Goal: Obtain resource: Download file/media

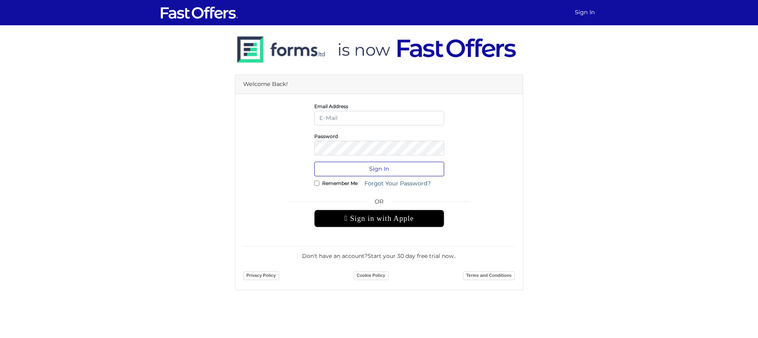
type input "konrad@northgroup.com"
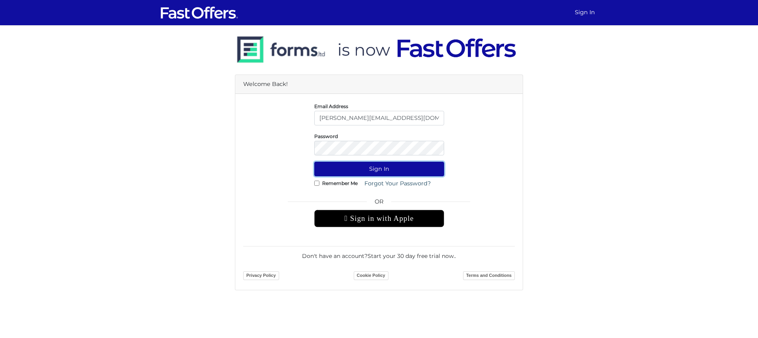
click at [375, 172] on button "Sign In" at bounding box center [379, 169] width 130 height 15
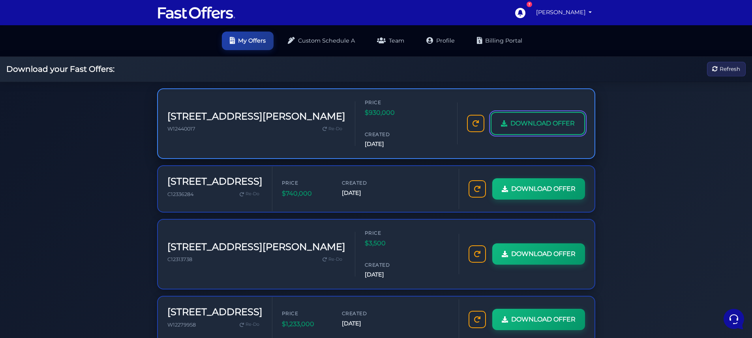
click at [528, 118] on span "DOWNLOAD OFFER" at bounding box center [542, 123] width 64 height 10
